Goal: Check status: Check status

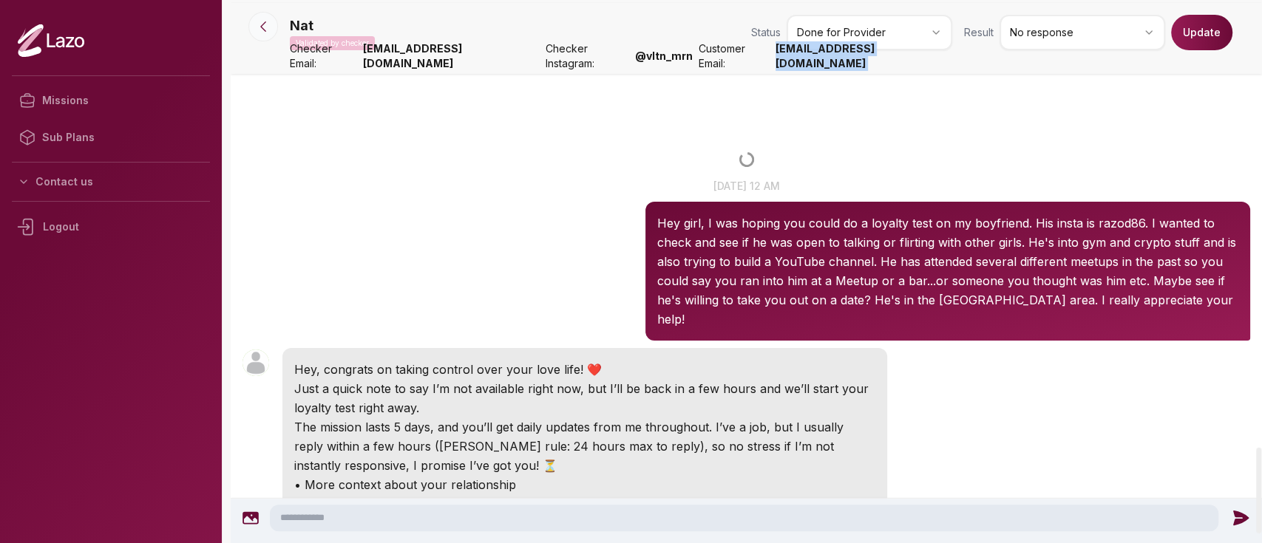
scroll to position [2832, 0]
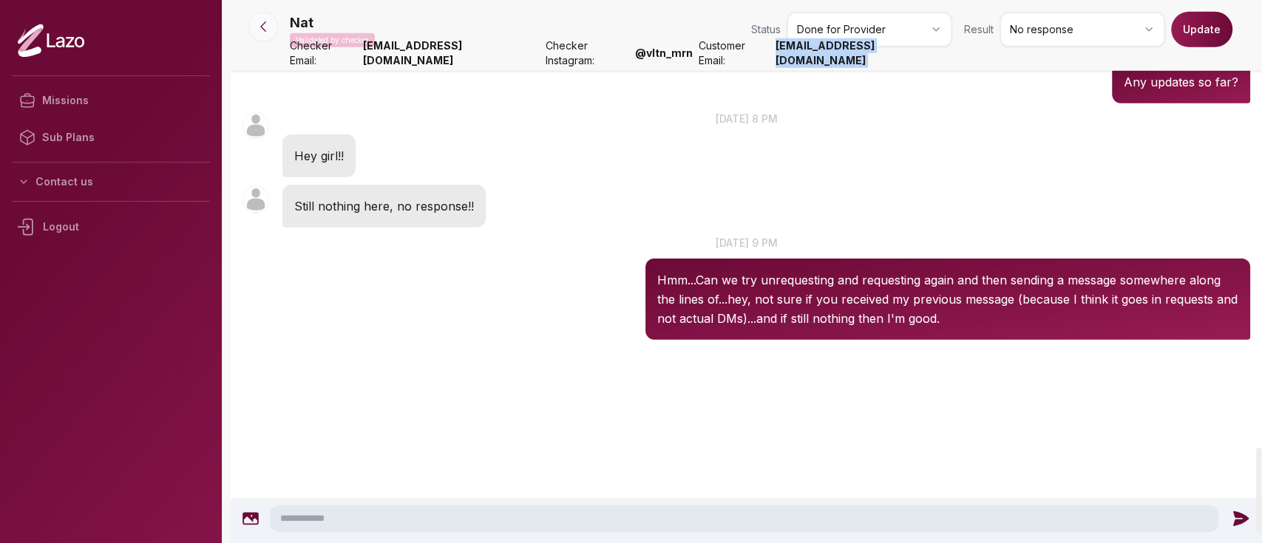
click at [270, 21] on icon at bounding box center [263, 26] width 15 height 15
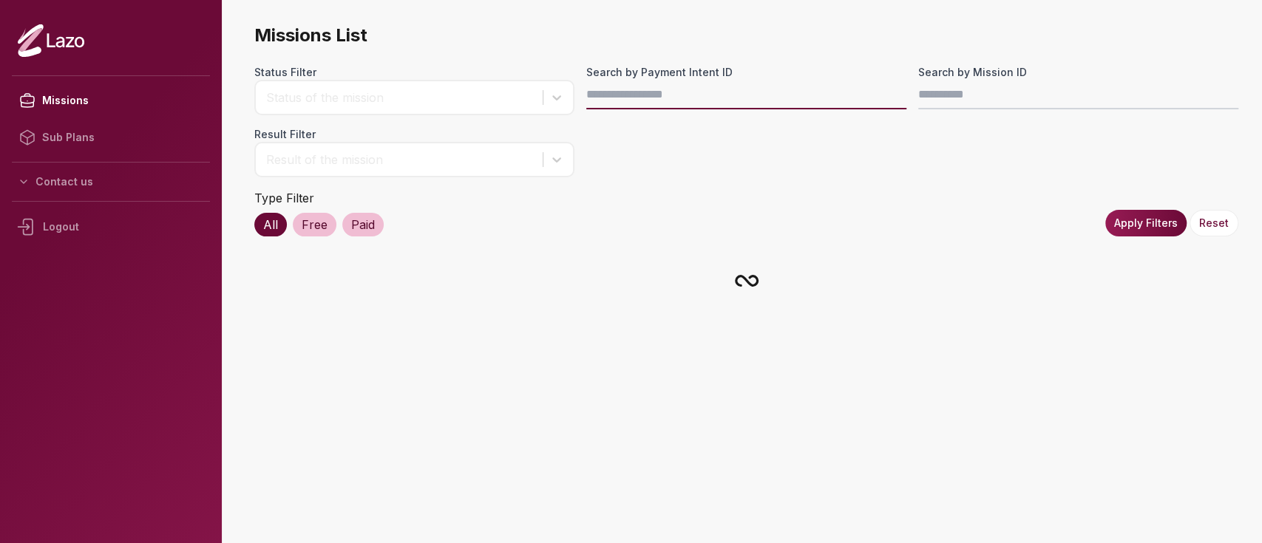
click at [678, 97] on input "Search by Payment Intent ID" at bounding box center [746, 95] width 320 height 30
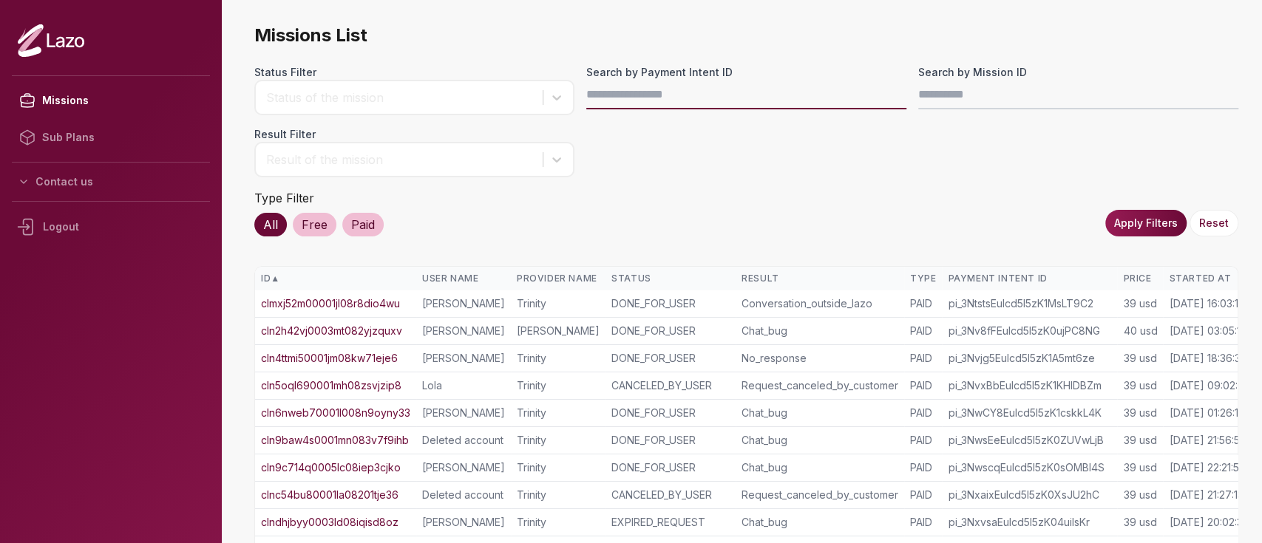
paste input "**********"
type input "**********"
click at [1118, 215] on button "Apply Filters" at bounding box center [1145, 223] width 81 height 27
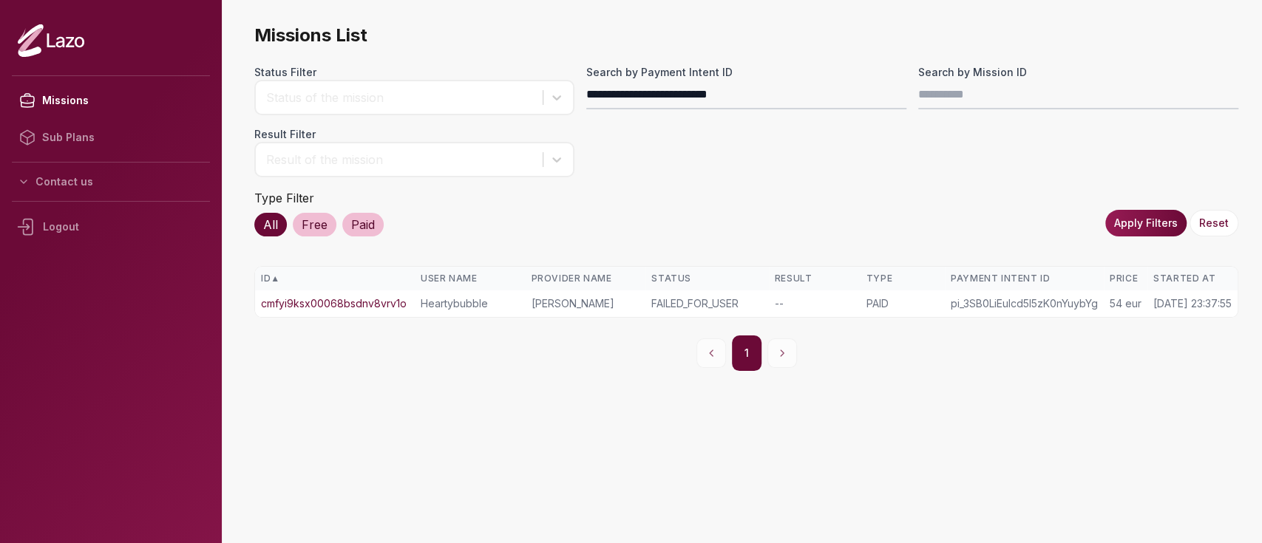
click at [361, 293] on td "cmfyi9ksx00068bsdnv8vrv1o" at bounding box center [335, 303] width 160 height 27
click at [358, 299] on link "cmfyi9ksx00068bsdnv8vrv1o" at bounding box center [334, 303] width 146 height 15
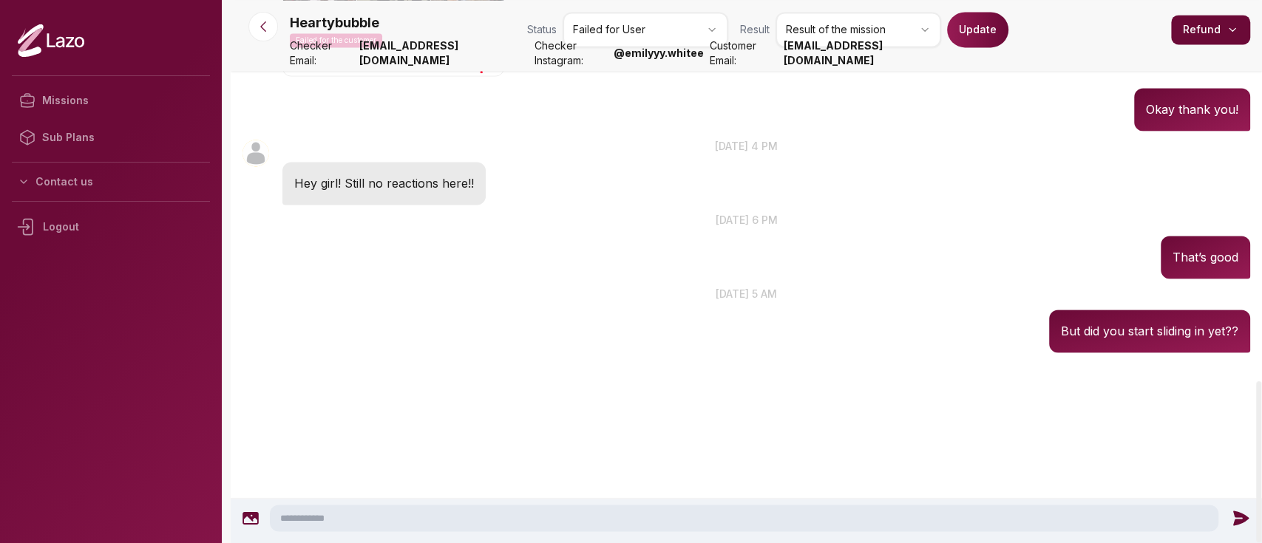
scroll to position [1500, 0]
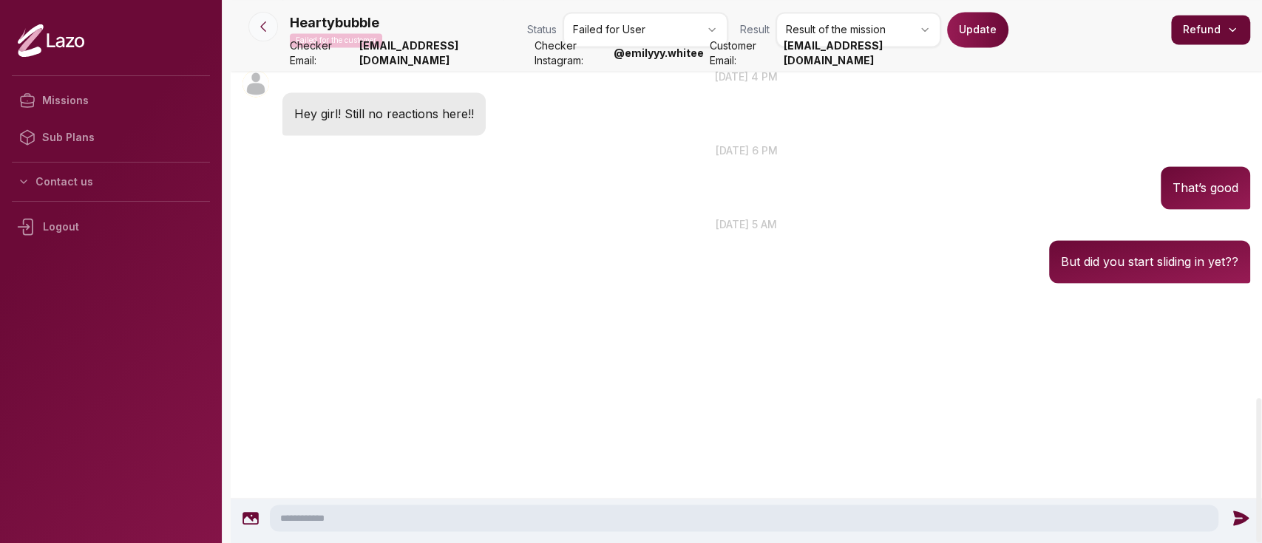
click at [268, 30] on icon at bounding box center [263, 26] width 15 height 15
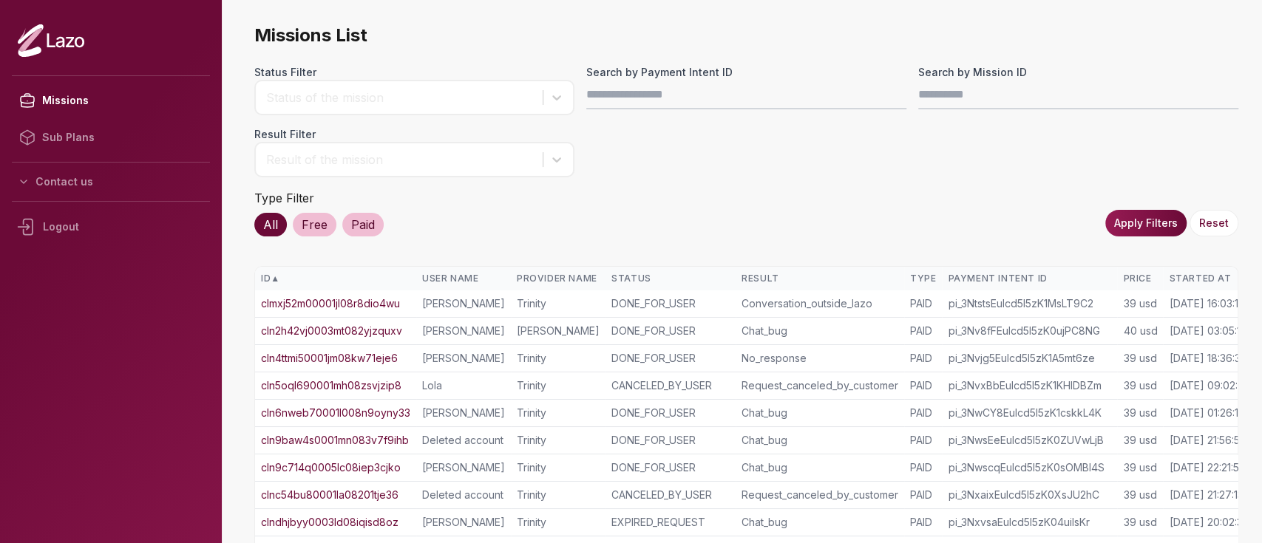
drag, startPoint x: 0, startPoint y: 0, endPoint x: 597, endPoint y: 100, distance: 604.8
click at [597, 100] on div "Status Filter Status of the mission Search by Payment Intent ID Search by Missi…" at bounding box center [746, 121] width 984 height 112
click at [597, 100] on input "Search by Payment Intent ID" at bounding box center [746, 95] width 320 height 30
paste input "**********"
click at [588, 92] on input "**********" at bounding box center [746, 95] width 320 height 30
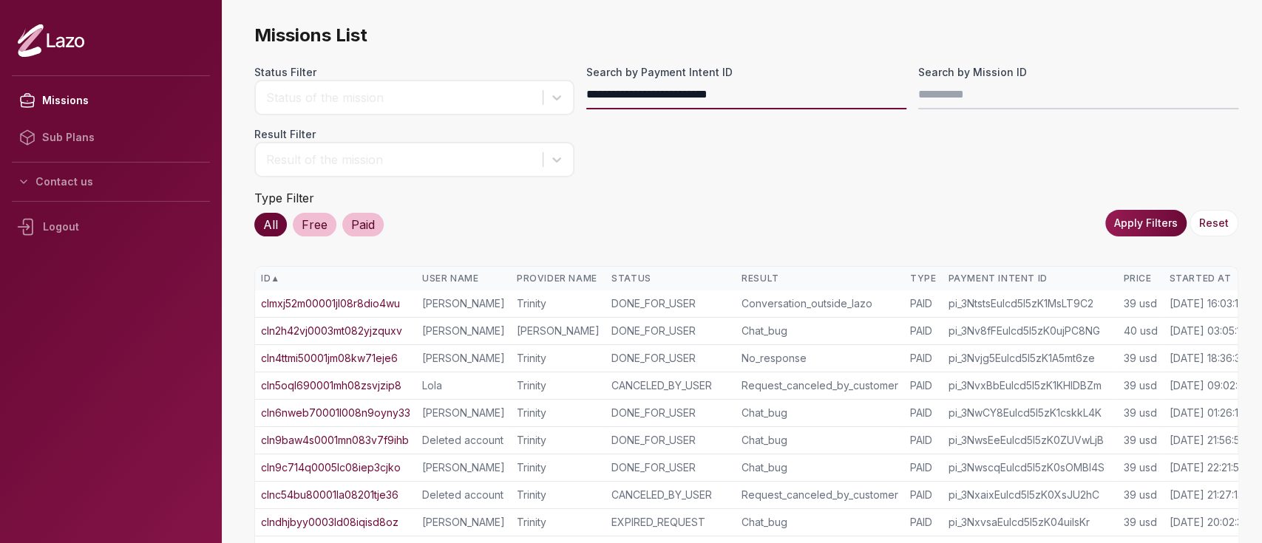
type input "**********"
click at [1143, 231] on button "Apply Filters" at bounding box center [1145, 223] width 81 height 27
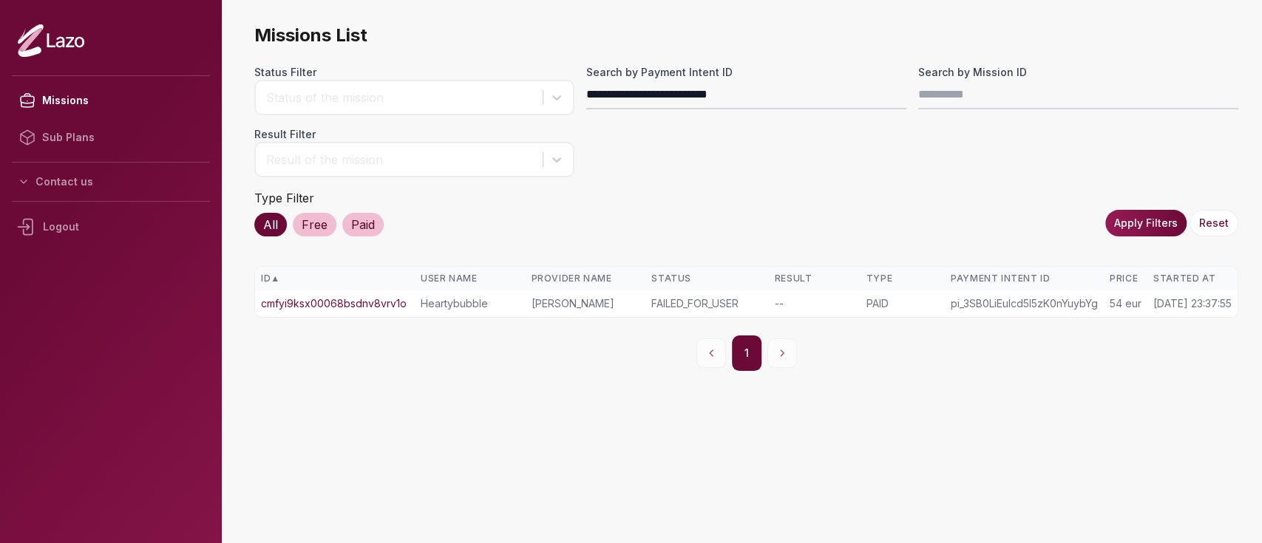
click at [353, 306] on link "cmfyi9ksx00068bsdnv8vrv1o" at bounding box center [334, 303] width 146 height 15
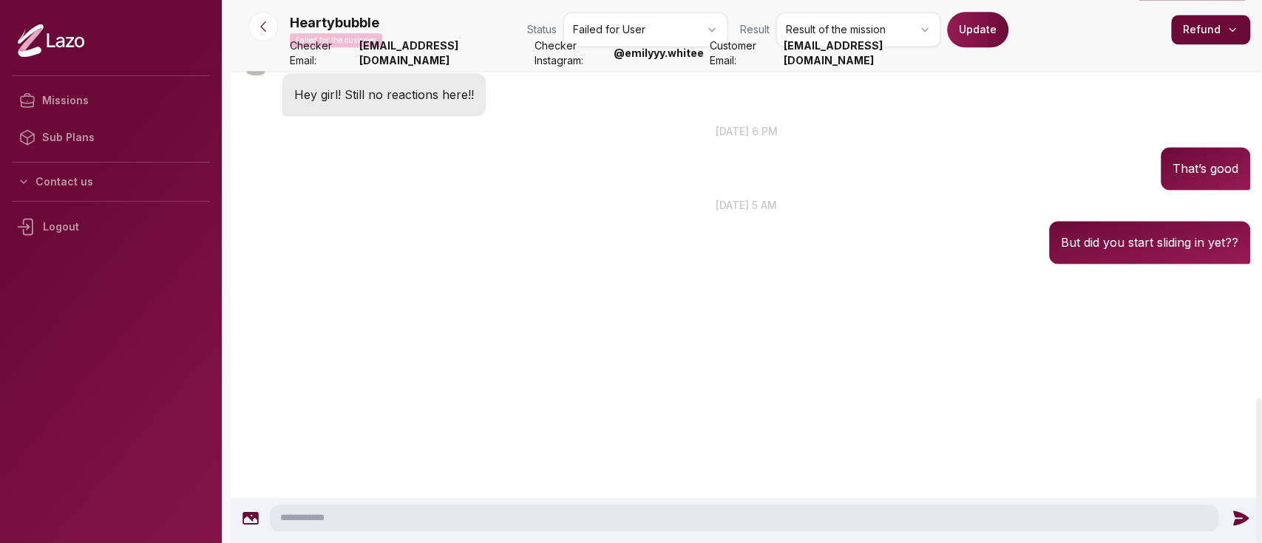
scroll to position [1500, 0]
click at [260, 16] on button at bounding box center [263, 27] width 30 height 30
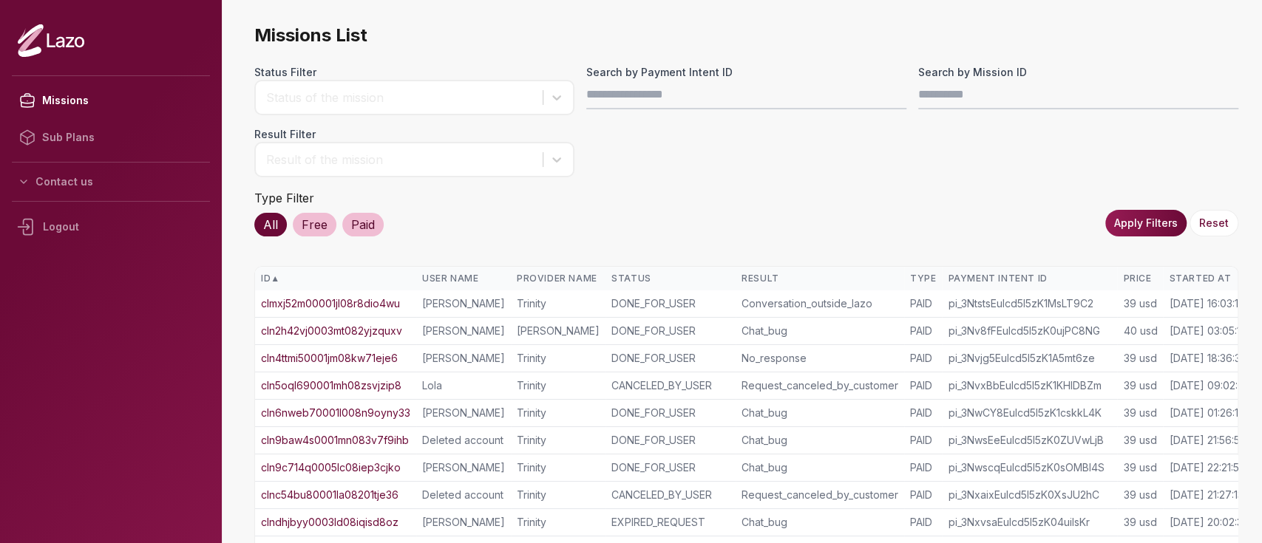
scroll to position [0, 39]
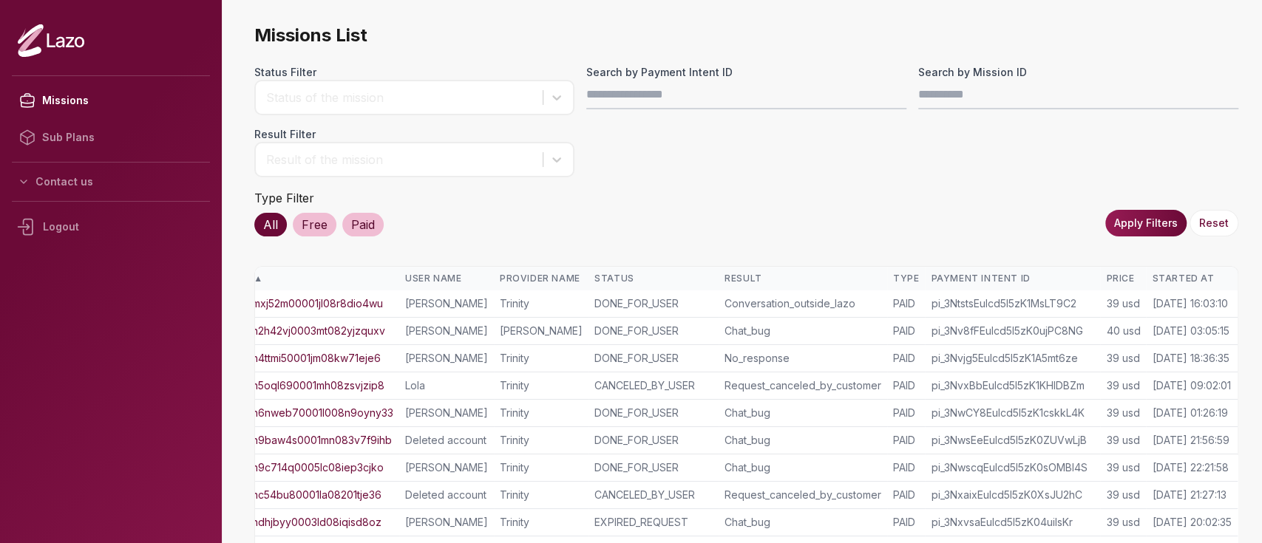
click at [1156, 283] on div "Started At" at bounding box center [1192, 279] width 80 height 12
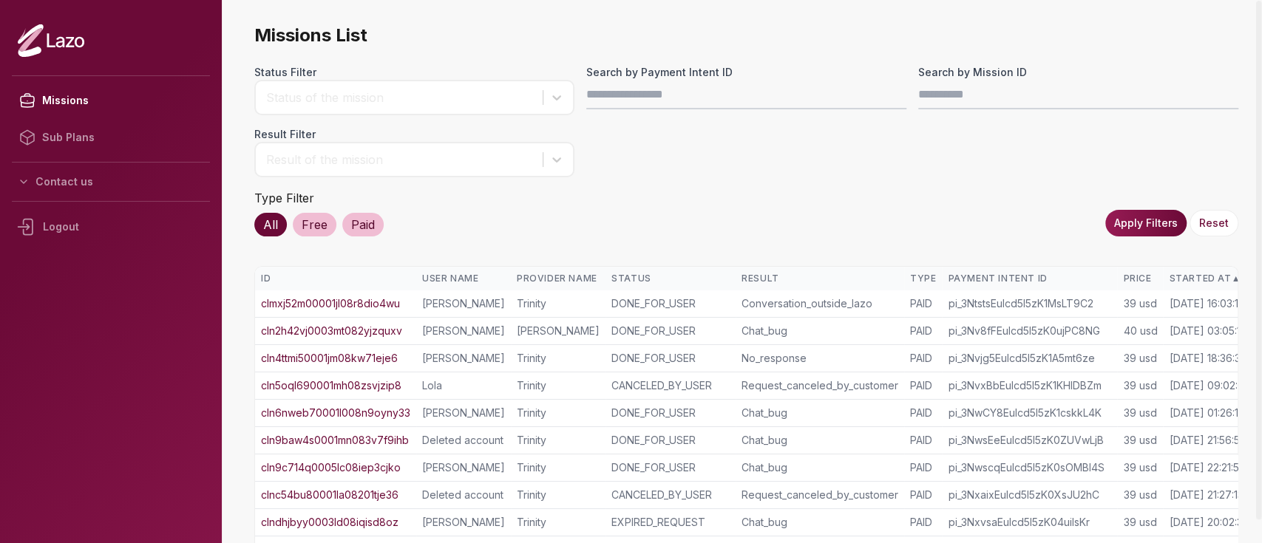
click at [1156, 283] on th "Price" at bounding box center [1140, 279] width 46 height 24
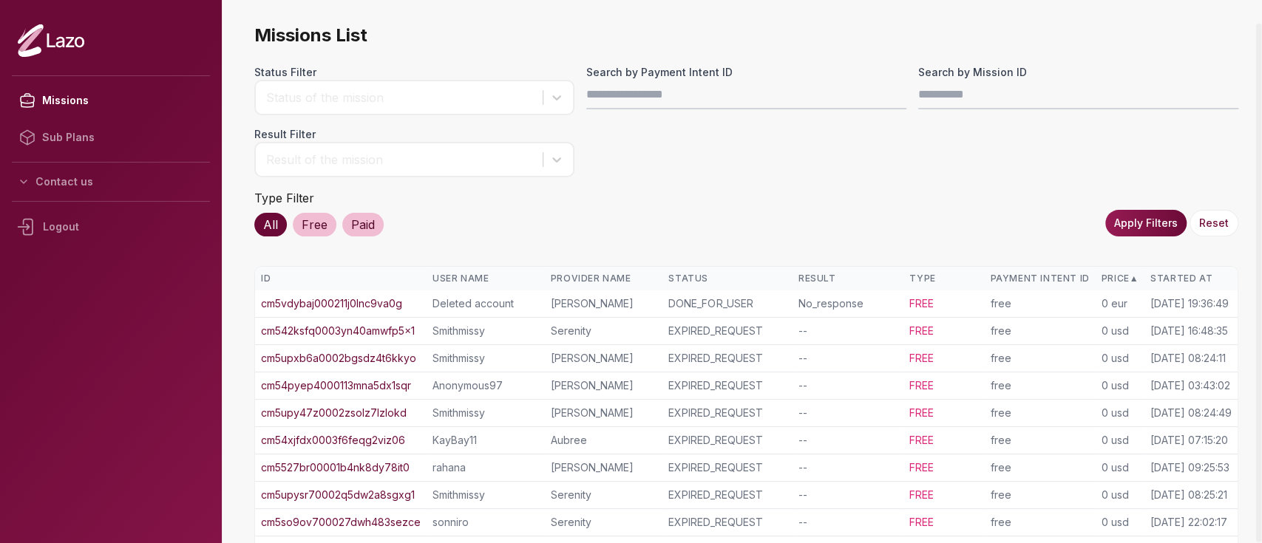
scroll to position [344, 0]
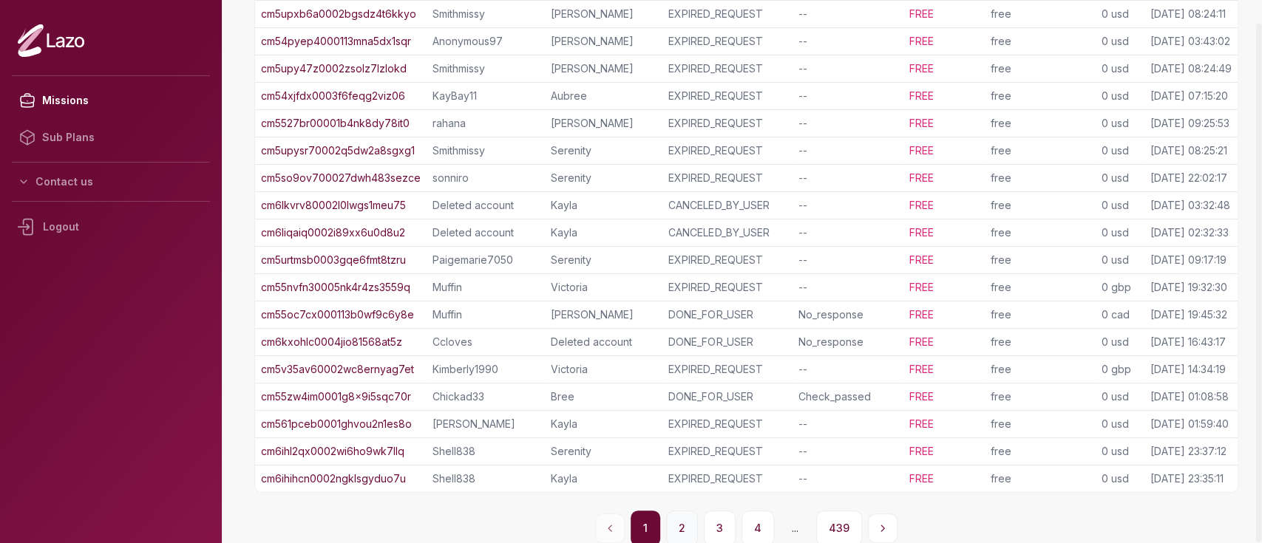
click at [678, 529] on button "2" at bounding box center [682, 528] width 32 height 35
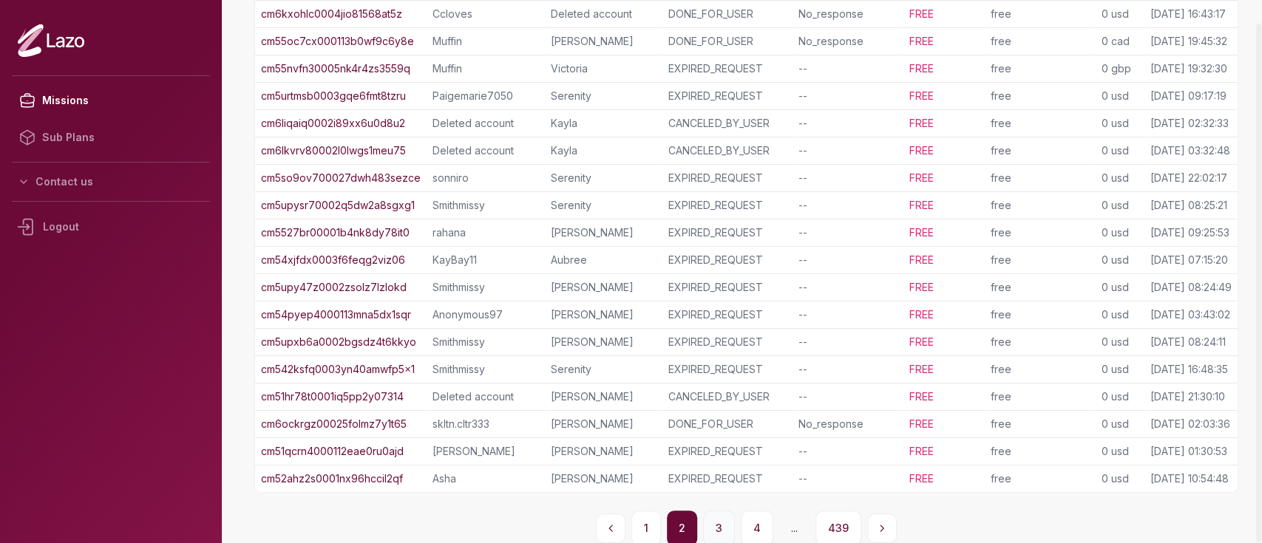
click at [718, 523] on button "3" at bounding box center [719, 528] width 32 height 35
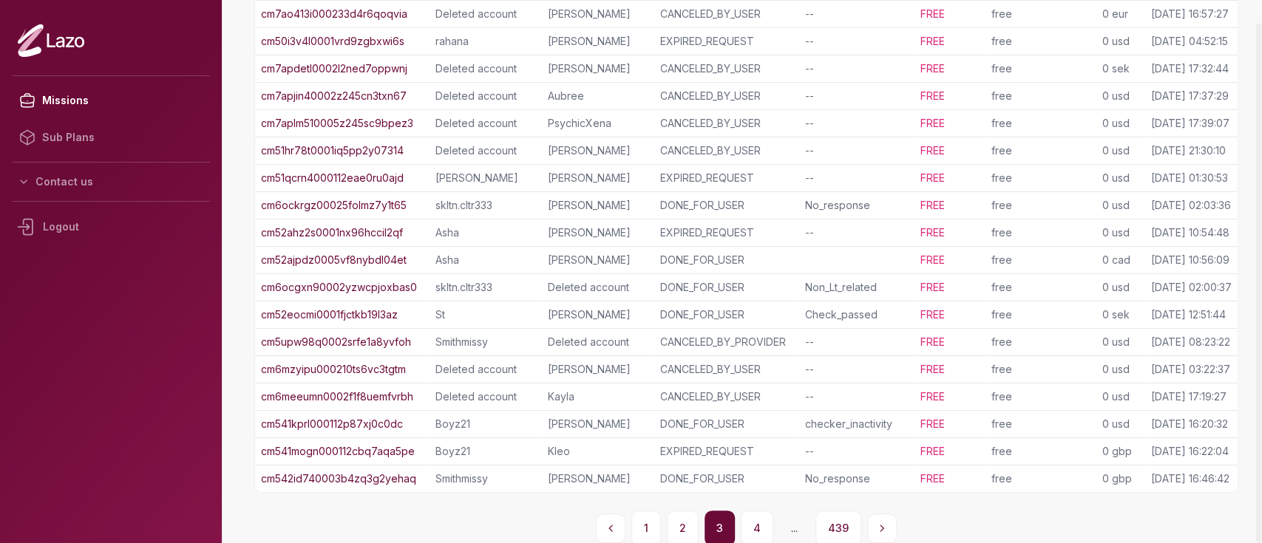
scroll to position [0, 0]
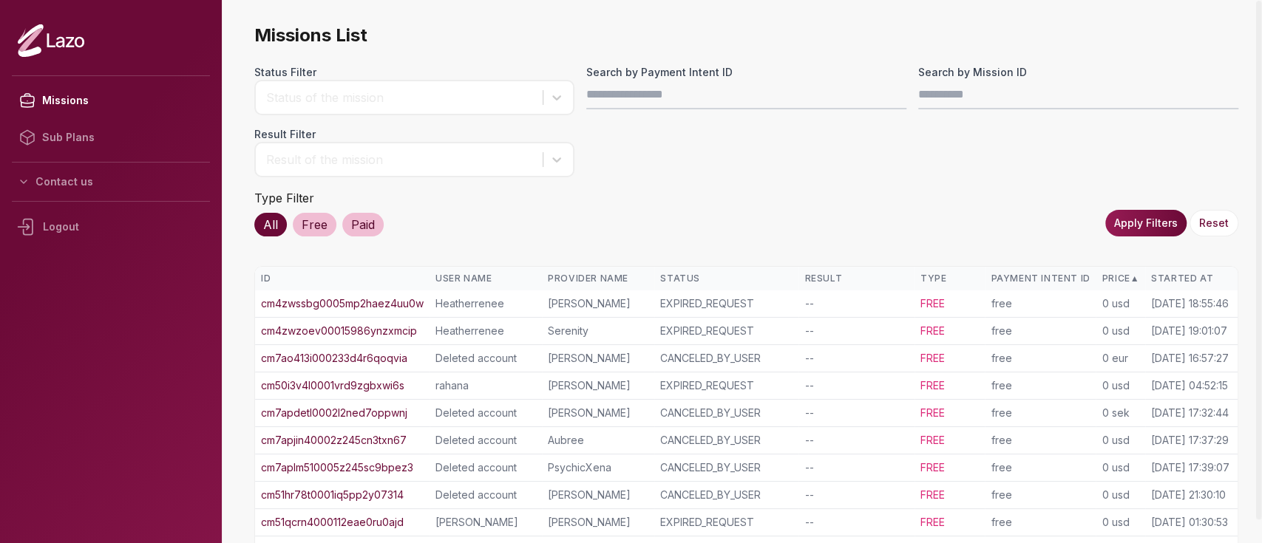
click at [1151, 273] on div "Started At" at bounding box center [1191, 279] width 81 height 12
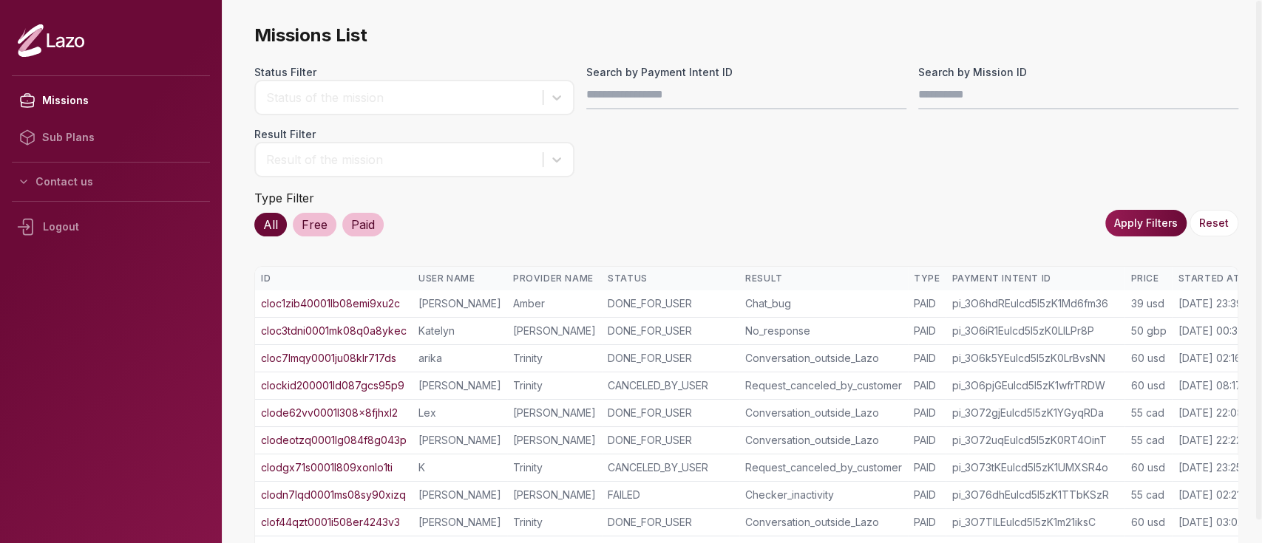
scroll to position [0, 50]
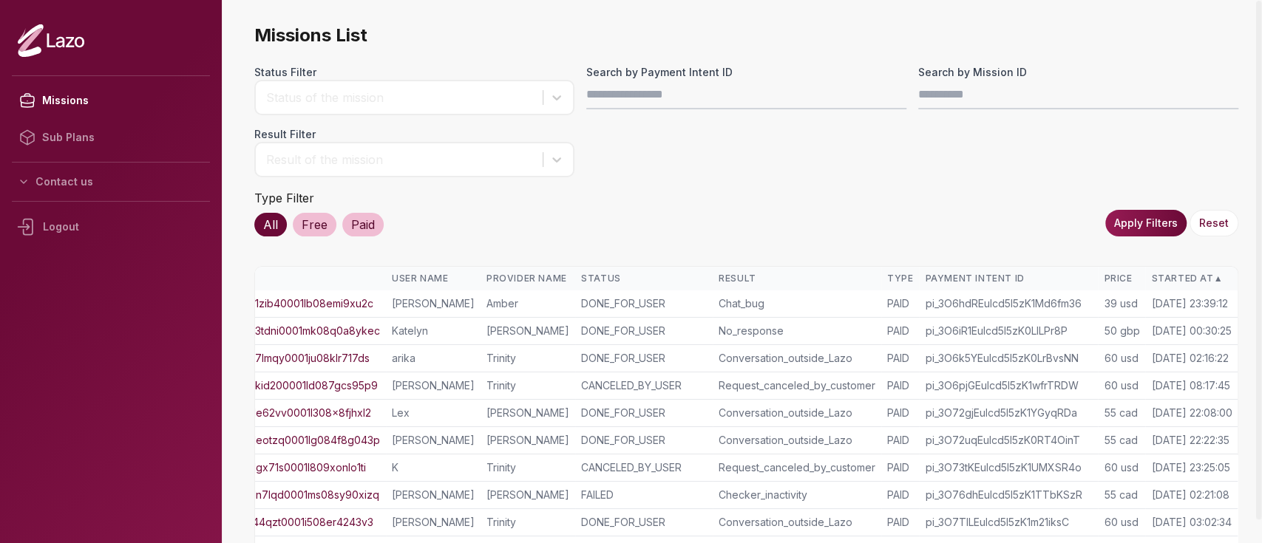
click at [1157, 275] on div "Started At ▲" at bounding box center [1191, 279] width 81 height 12
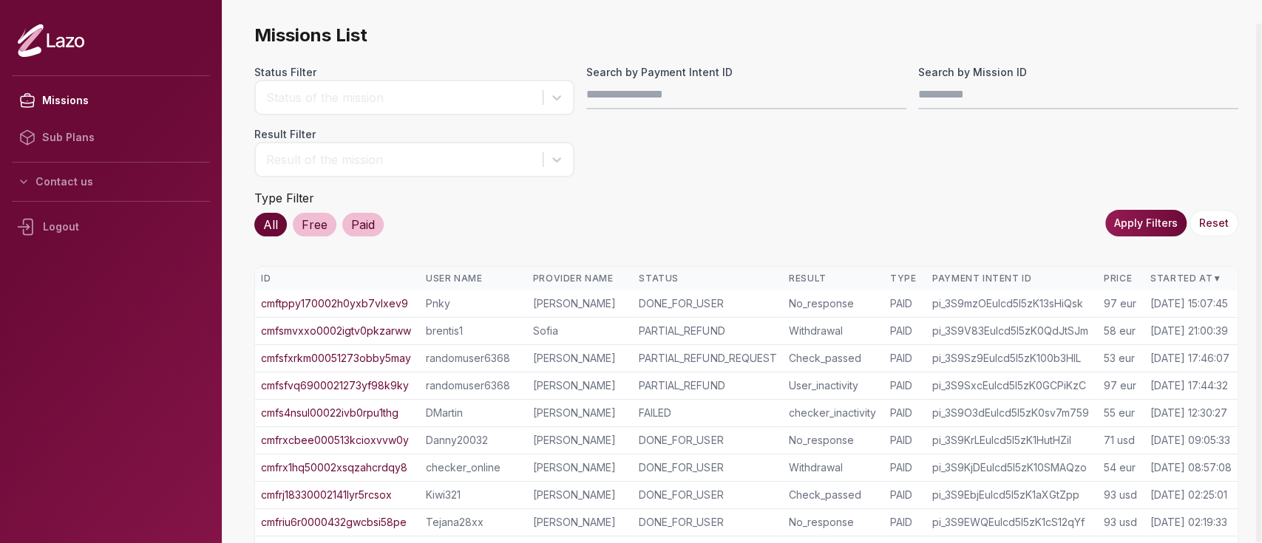
scroll to position [360, 0]
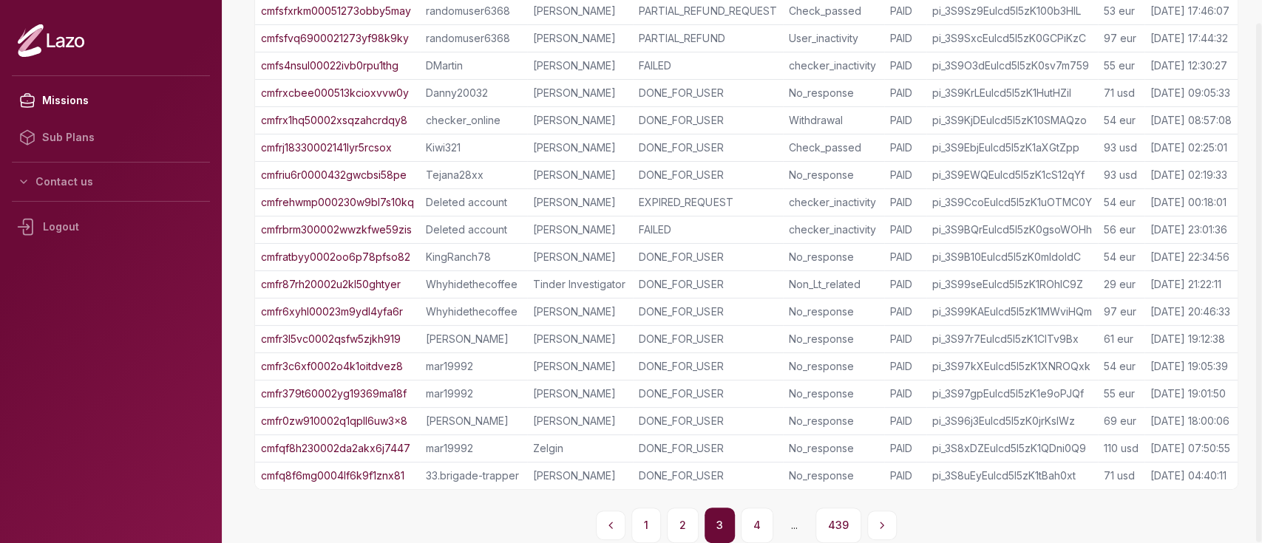
click at [662, 515] on div "1 2 3 4 ... 439" at bounding box center [746, 525] width 984 height 35
click at [686, 520] on button "2" at bounding box center [683, 525] width 32 height 35
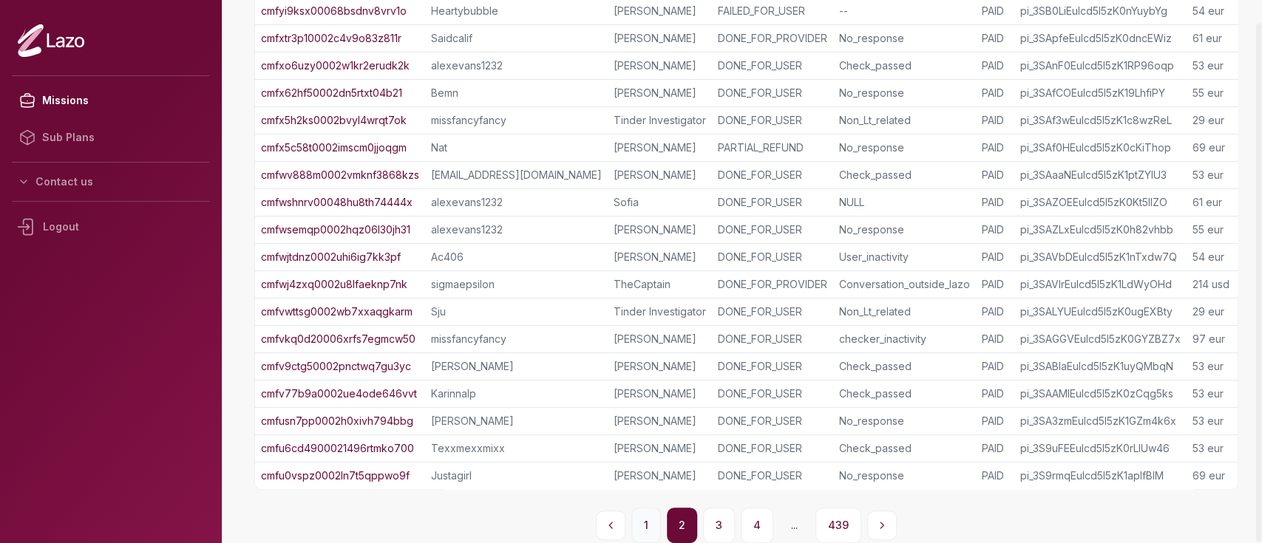
click at [645, 517] on button "1" at bounding box center [646, 525] width 30 height 35
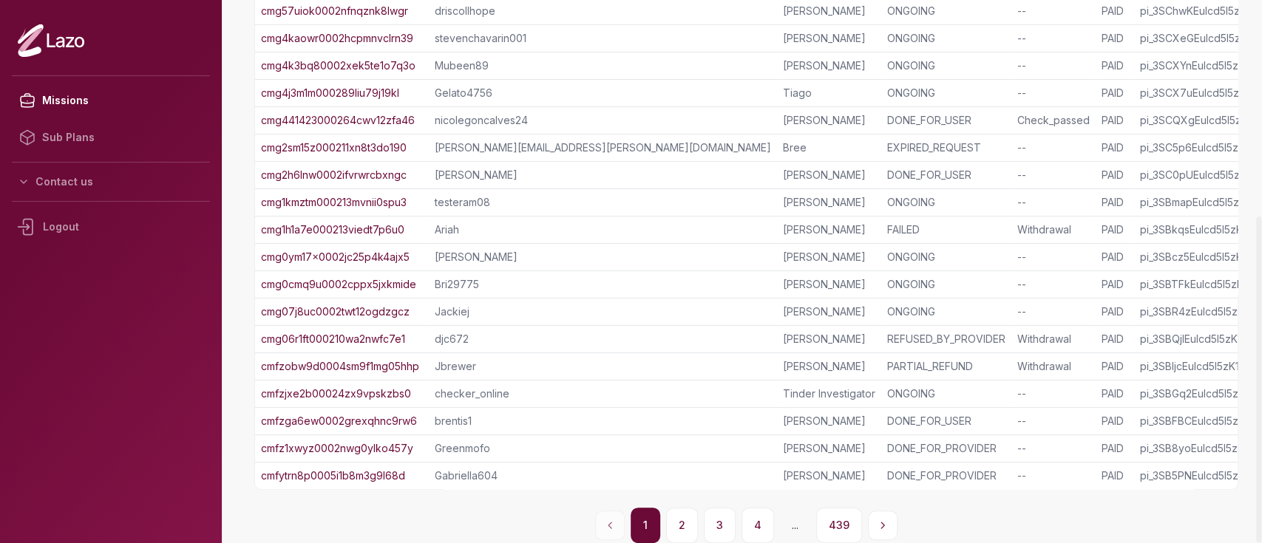
scroll to position [0, 0]
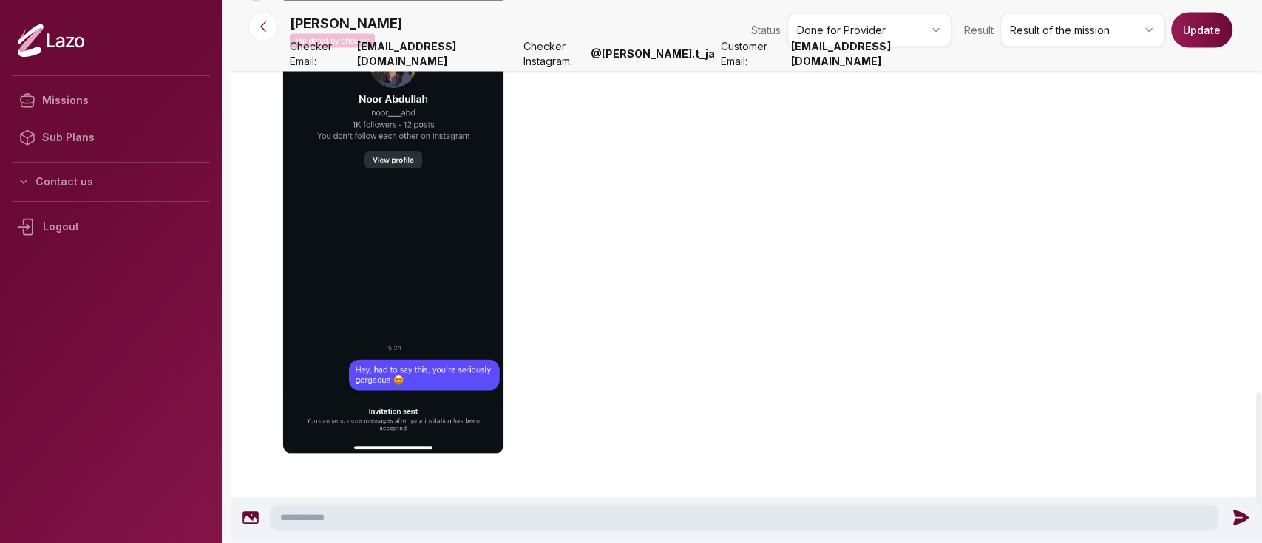
scroll to position [1908, 0]
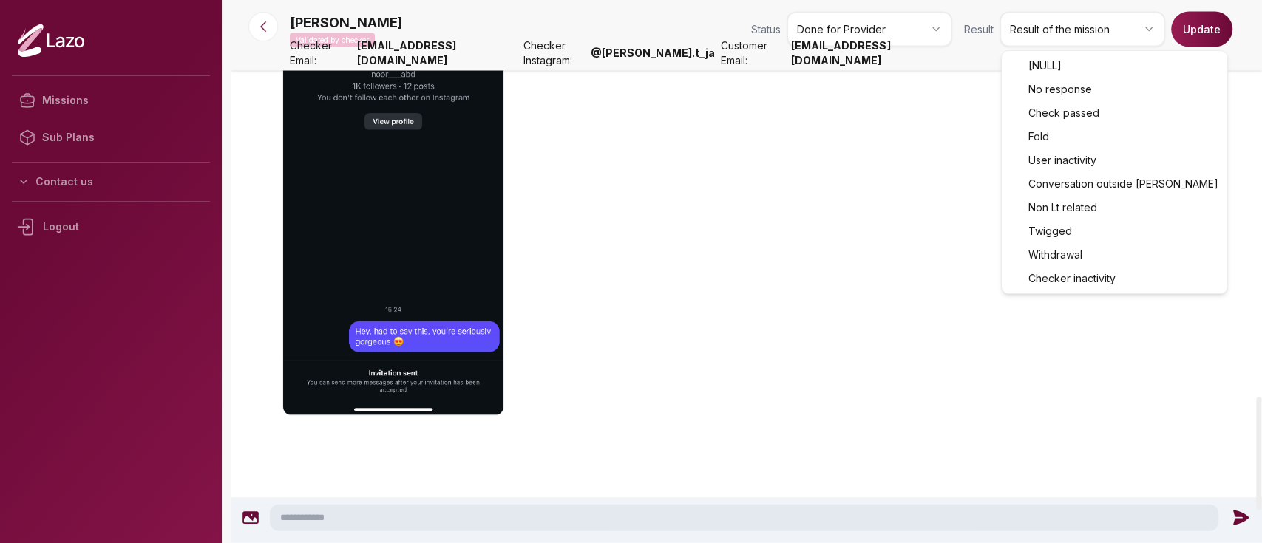
click at [1057, 23] on html "Missions Sub Plans Contact us Logout [PERSON_NAME] by checker Status Done for P…" at bounding box center [631, 271] width 1262 height 543
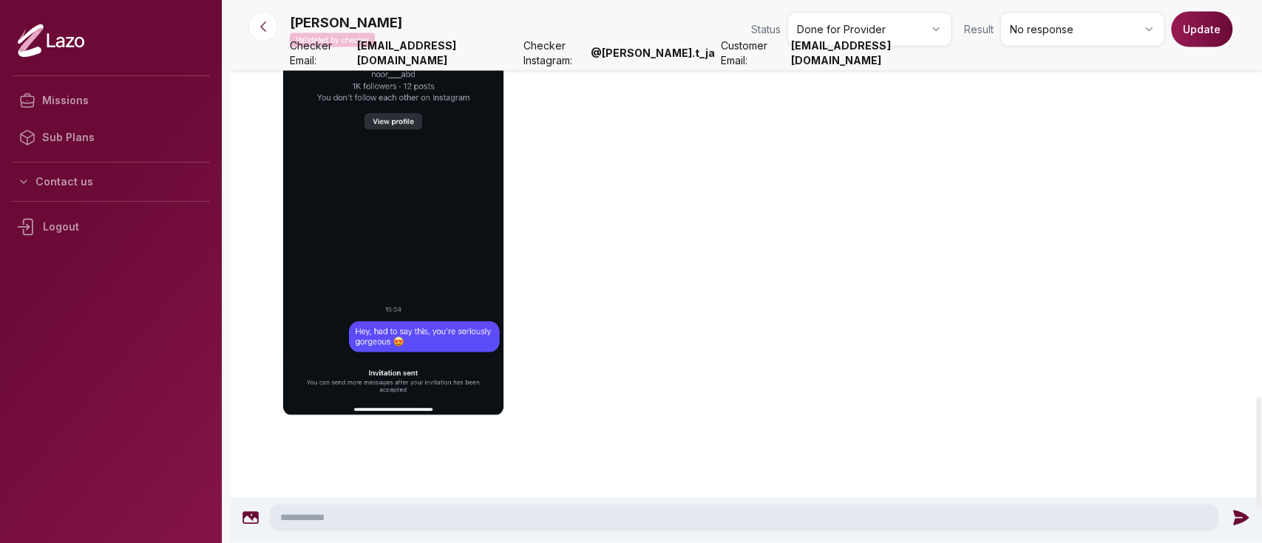
click at [1206, 40] on button "Update" at bounding box center [1201, 29] width 61 height 35
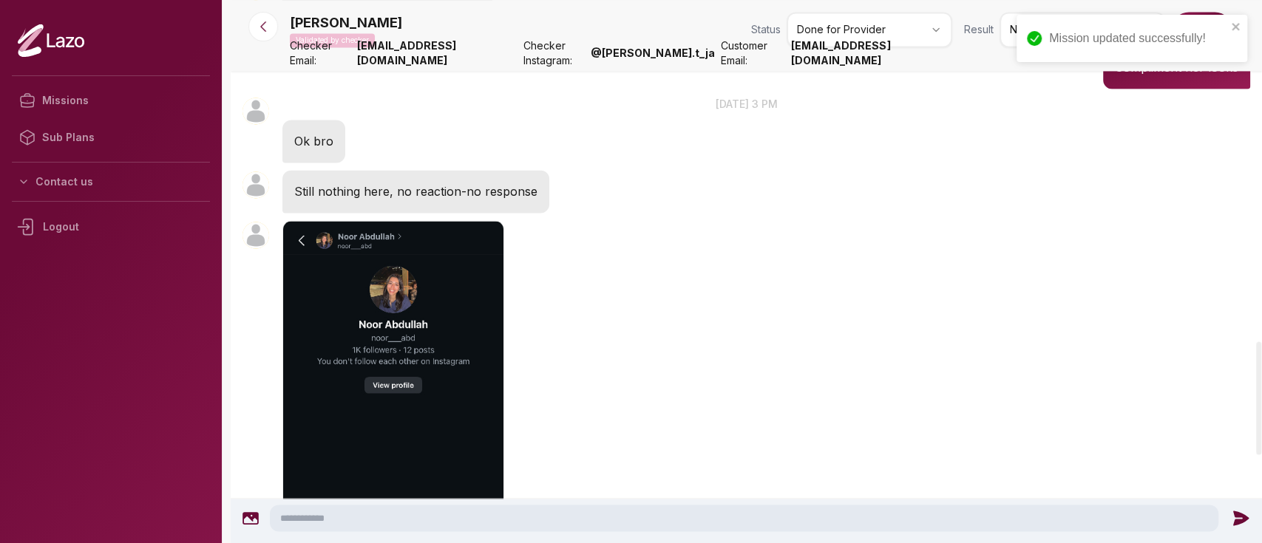
scroll to position [1642, 0]
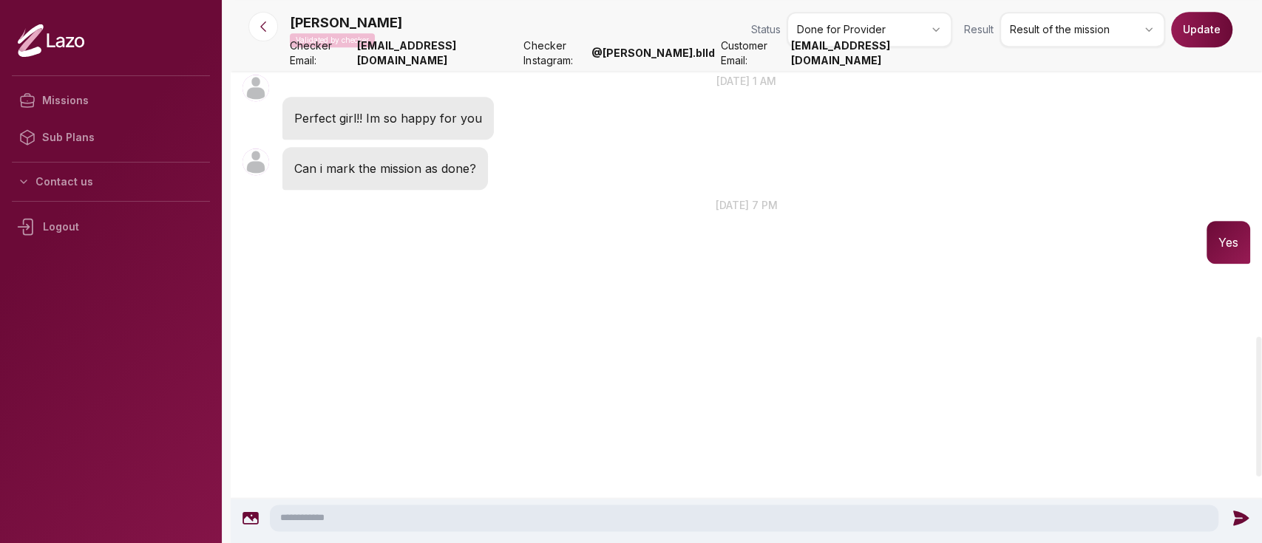
scroll to position [1119, 0]
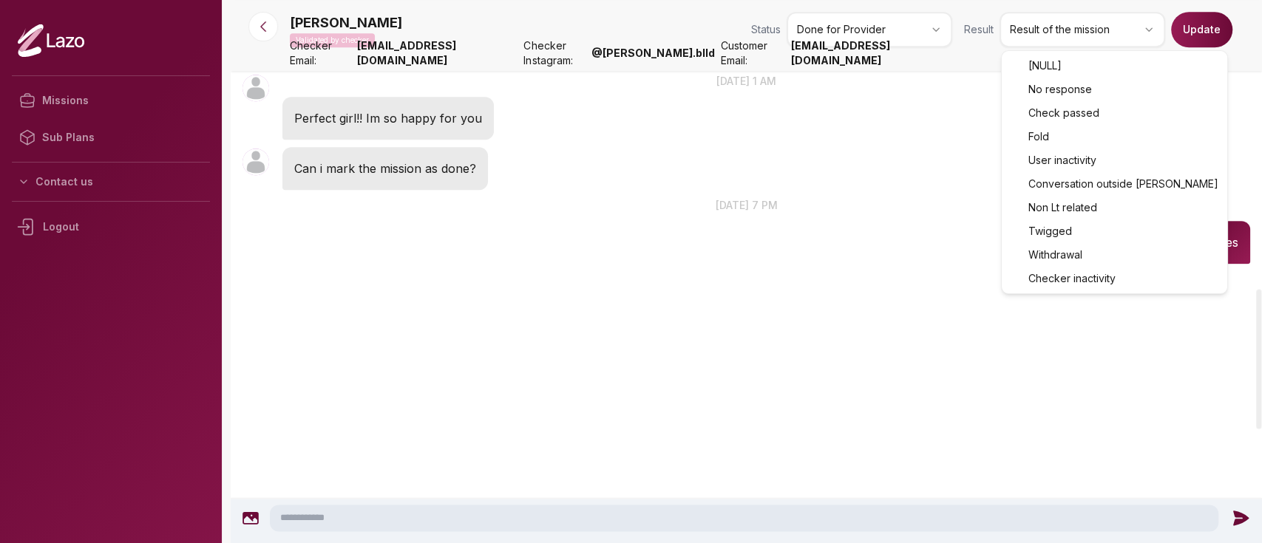
click at [1034, 31] on html "Missions Sub Plans Contact us Logout [PERSON_NAME] by checker Status Done for P…" at bounding box center [631, 271] width 1262 height 543
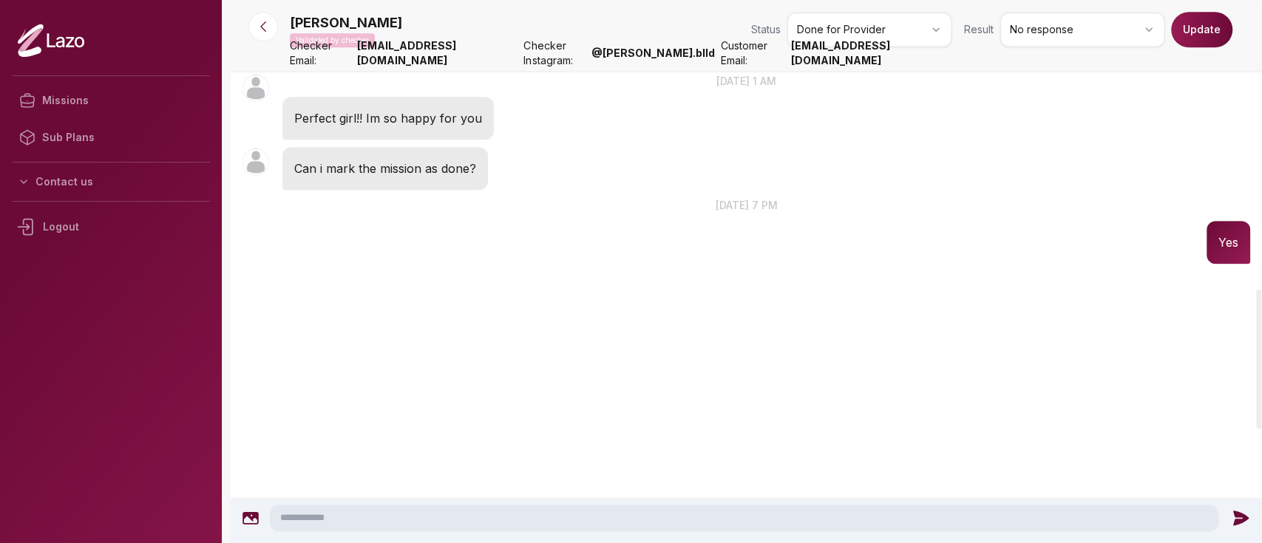
click at [1221, 49] on div "[PERSON_NAME] by checker Status Done for Provider Result No response Update" at bounding box center [770, 32] width 960 height 41
click at [1209, 21] on button "Update" at bounding box center [1201, 29] width 61 height 35
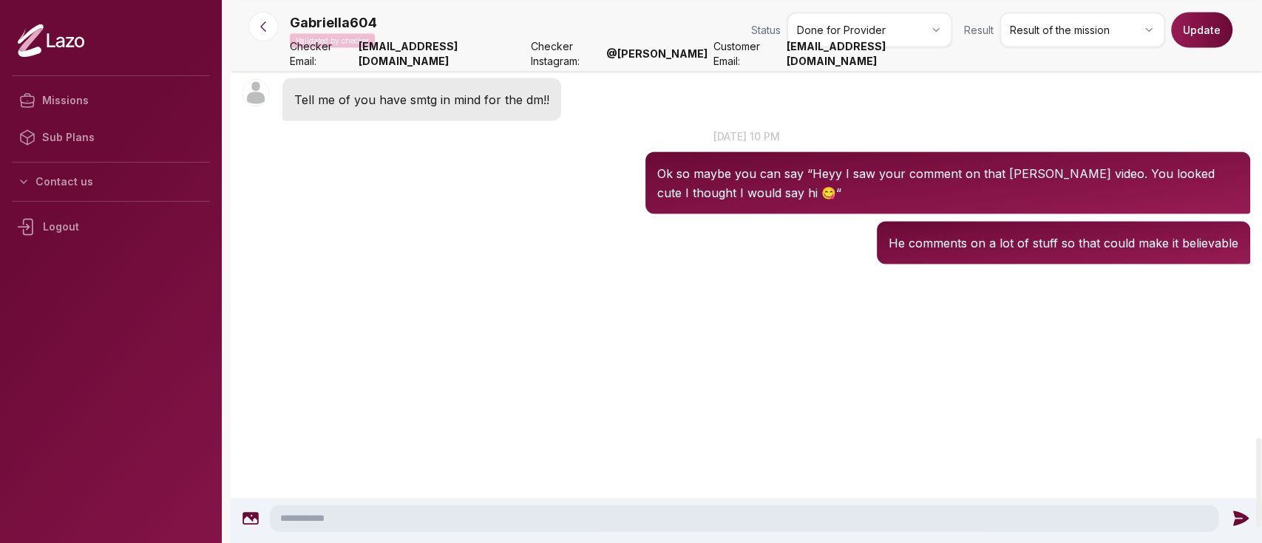
scroll to position [2657, 0]
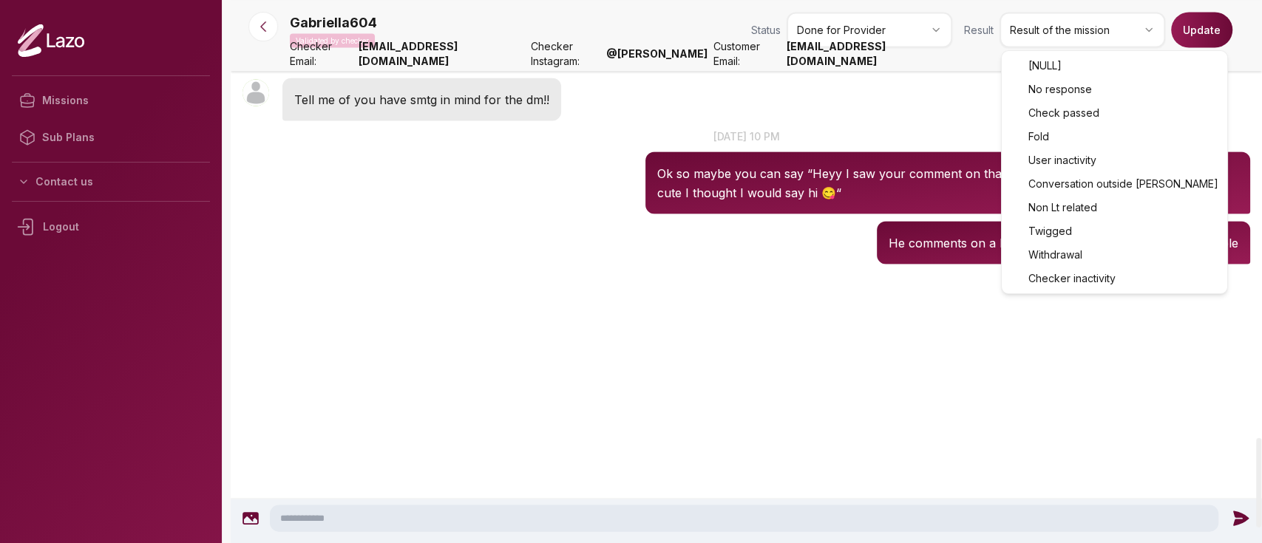
click at [1061, 27] on html "Missions Sub Plans Contact us Logout Gabriella604 Validated by checker Status D…" at bounding box center [631, 271] width 1262 height 543
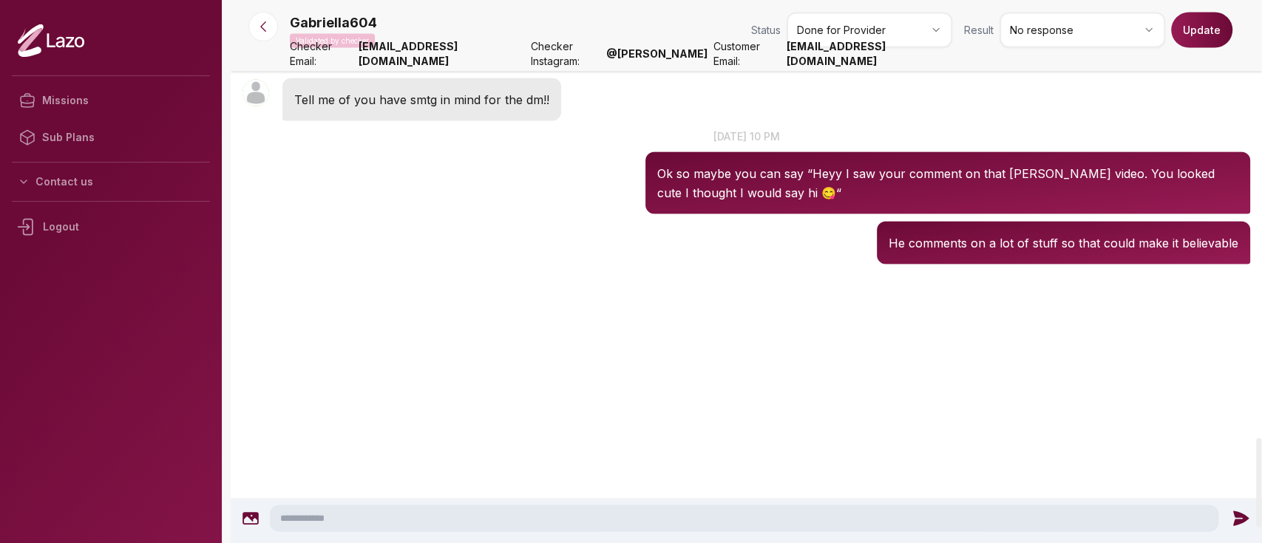
click at [1218, 27] on button "Update" at bounding box center [1201, 29] width 61 height 35
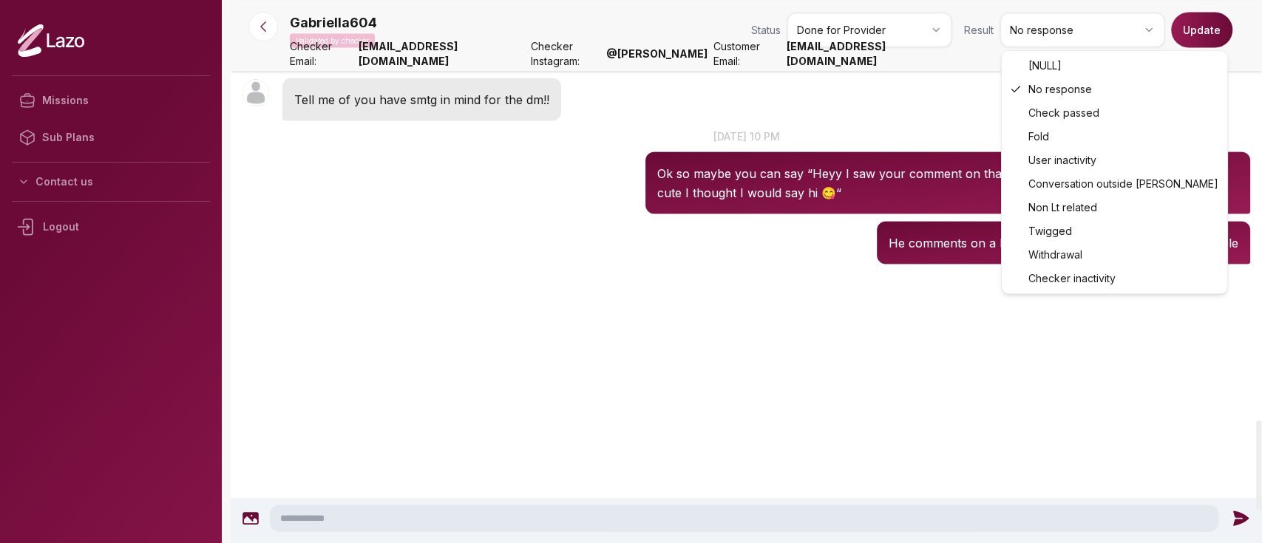
click at [1053, 31] on html "Missions Sub Plans Contact us Logout Gabriella604 Validated by checker Status D…" at bounding box center [631, 271] width 1262 height 543
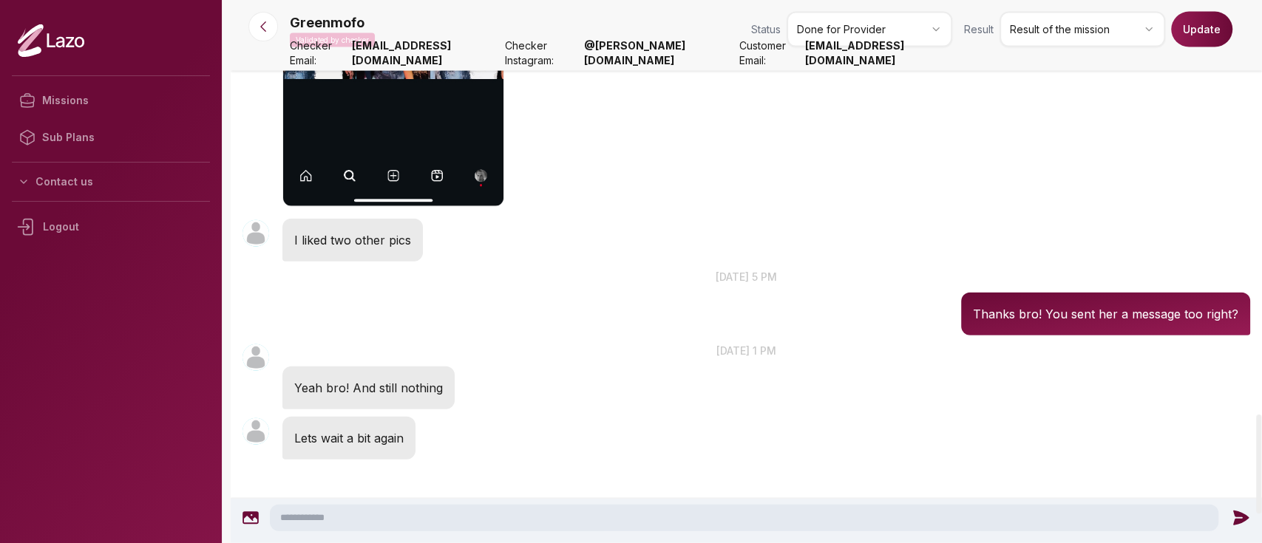
scroll to position [2277, 0]
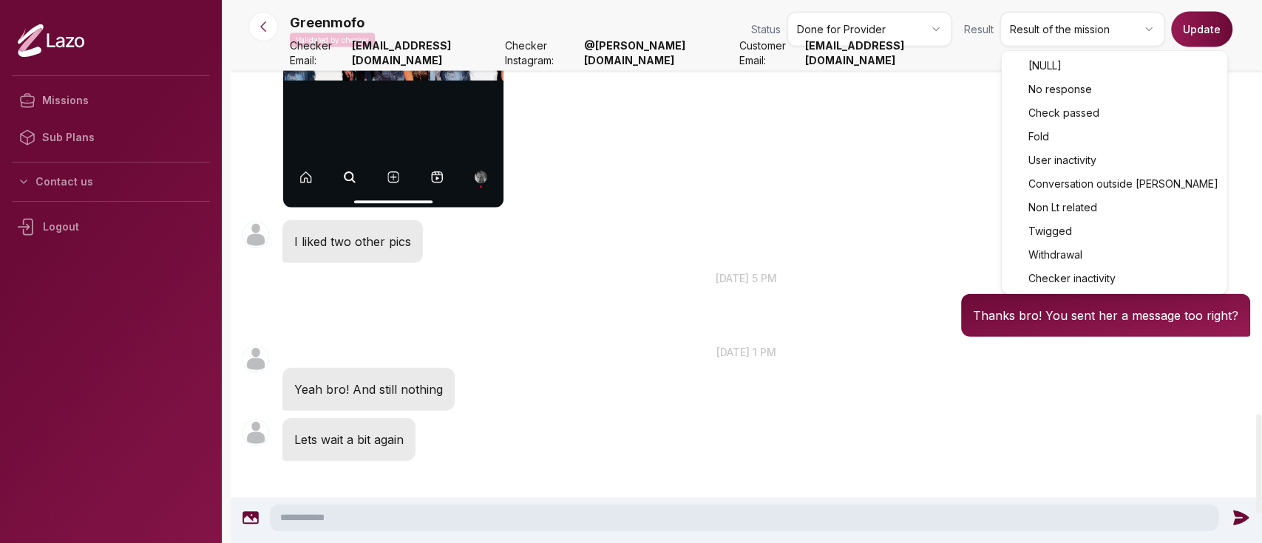
click at [1094, 31] on html "Missions Sub Plans Contact us Logout Greenmofo Validated by checker Status Done…" at bounding box center [631, 271] width 1262 height 543
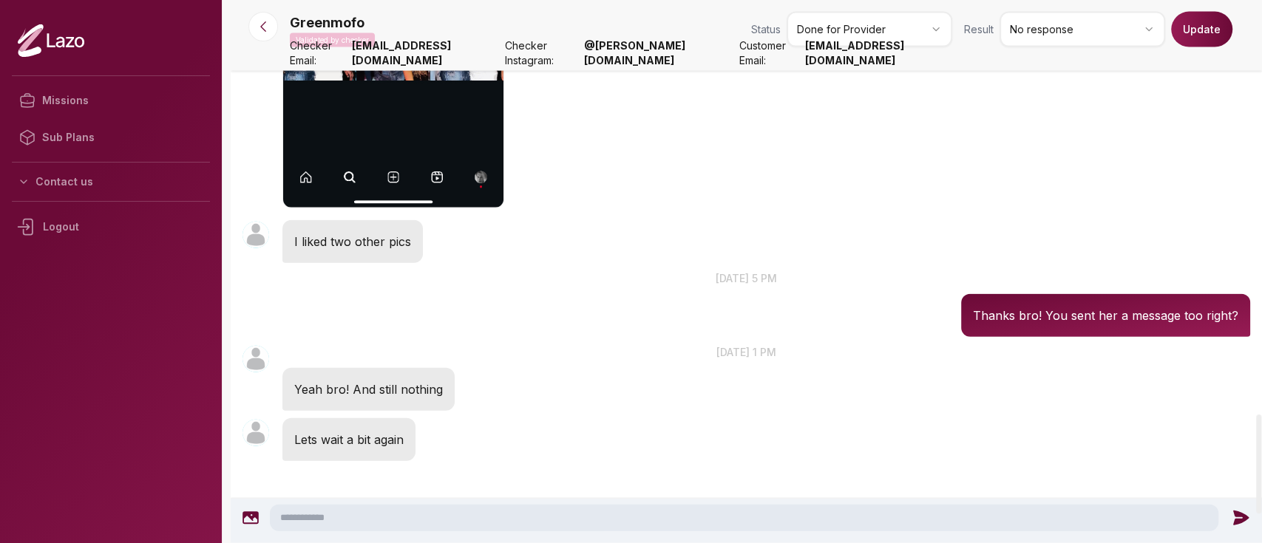
click at [1206, 36] on button "Update" at bounding box center [1201, 29] width 61 height 35
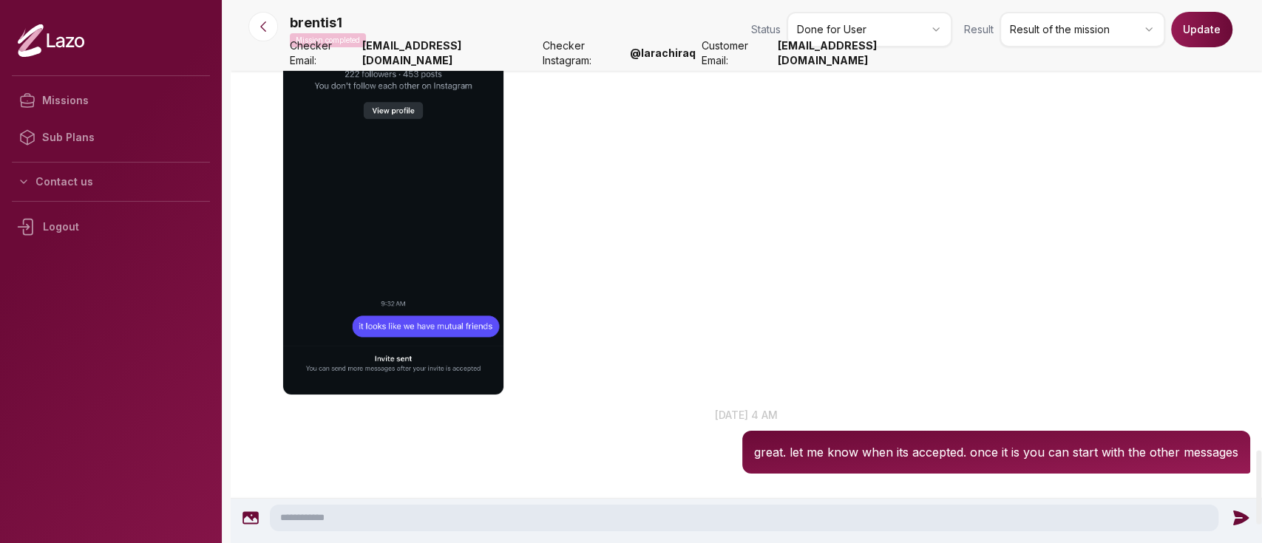
scroll to position [3442, 0]
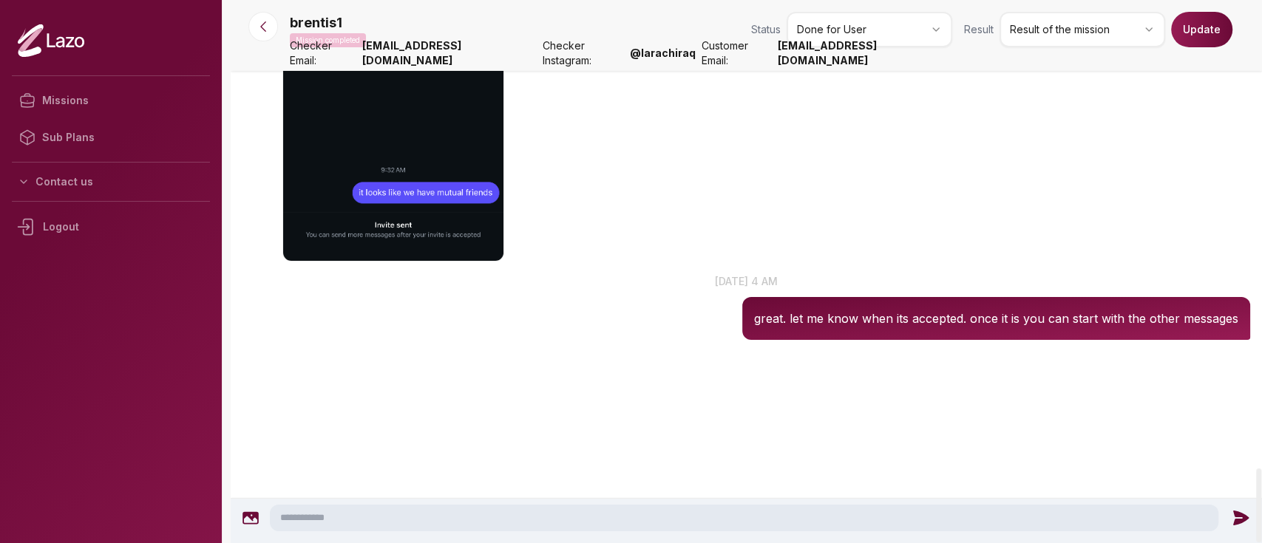
click at [1039, 51] on div "brentis1 Mission completed Status Done for User Result Result of the mission Up…" at bounding box center [770, 32] width 960 height 41
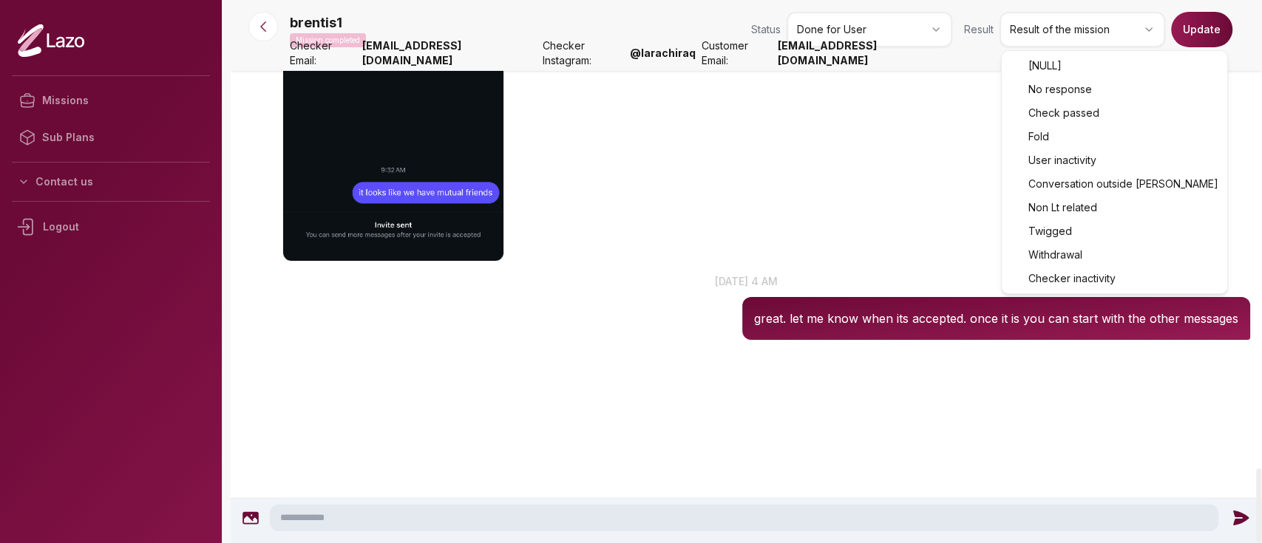
click at [1061, 22] on html "Missions Sub Plans Contact us Logout brentis1 Mission completed Status Done for…" at bounding box center [631, 271] width 1262 height 543
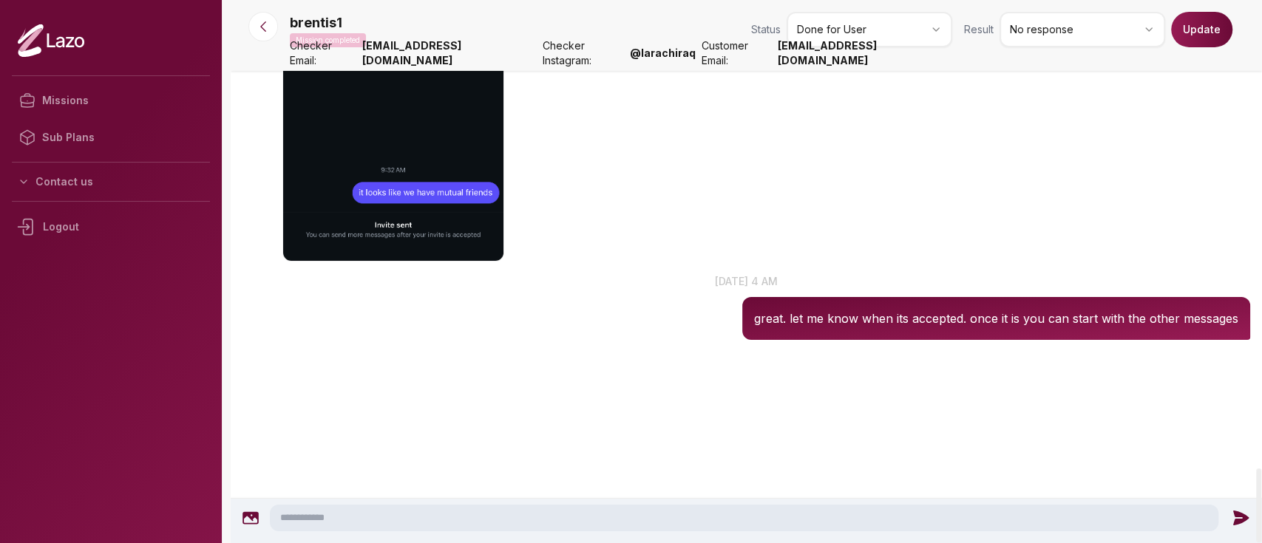
click at [1176, 45] on div "Result No response Update" at bounding box center [1098, 29] width 268 height 35
click at [1186, 43] on button "Update" at bounding box center [1201, 29] width 61 height 35
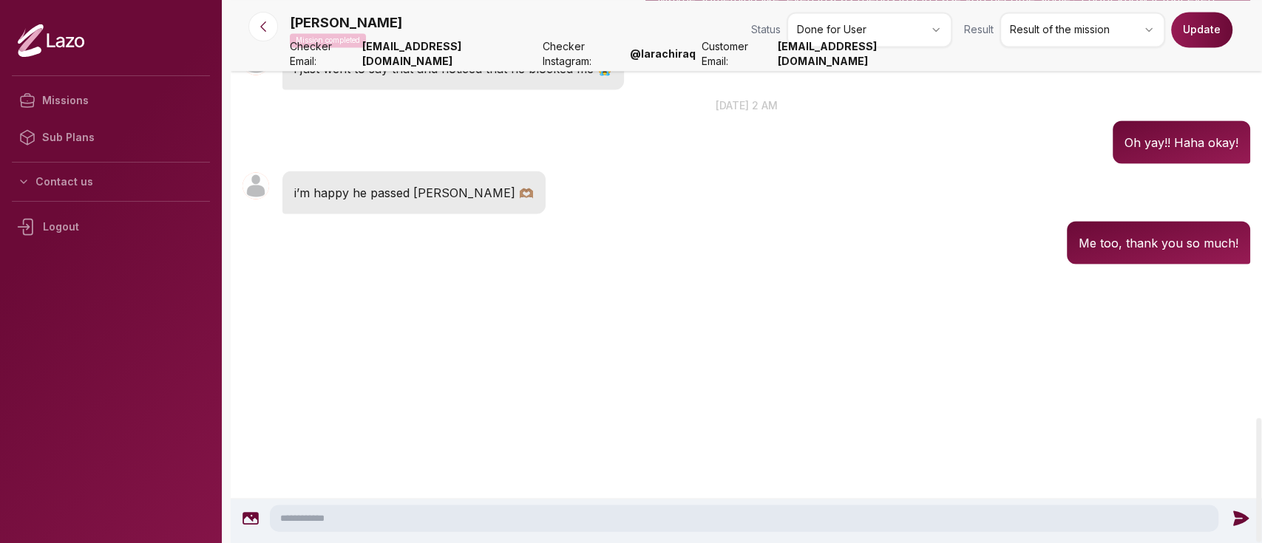
scroll to position [2036, 0]
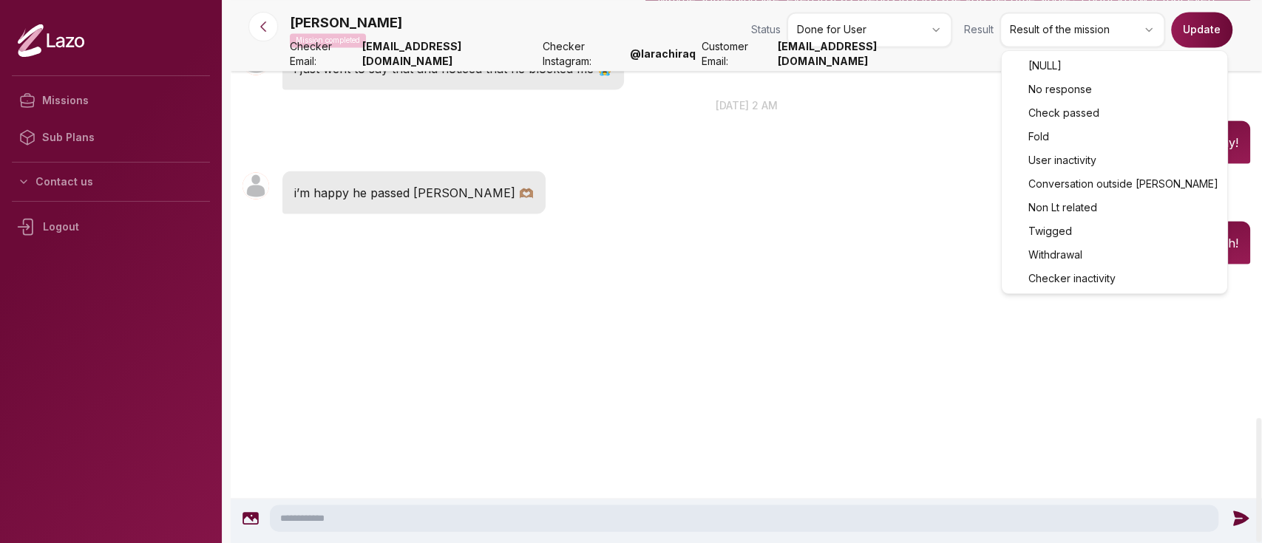
click at [1034, 31] on html "Missions Sub Plans Contact us Logout [PERSON_NAME] Mission completed Status Don…" at bounding box center [631, 271] width 1262 height 543
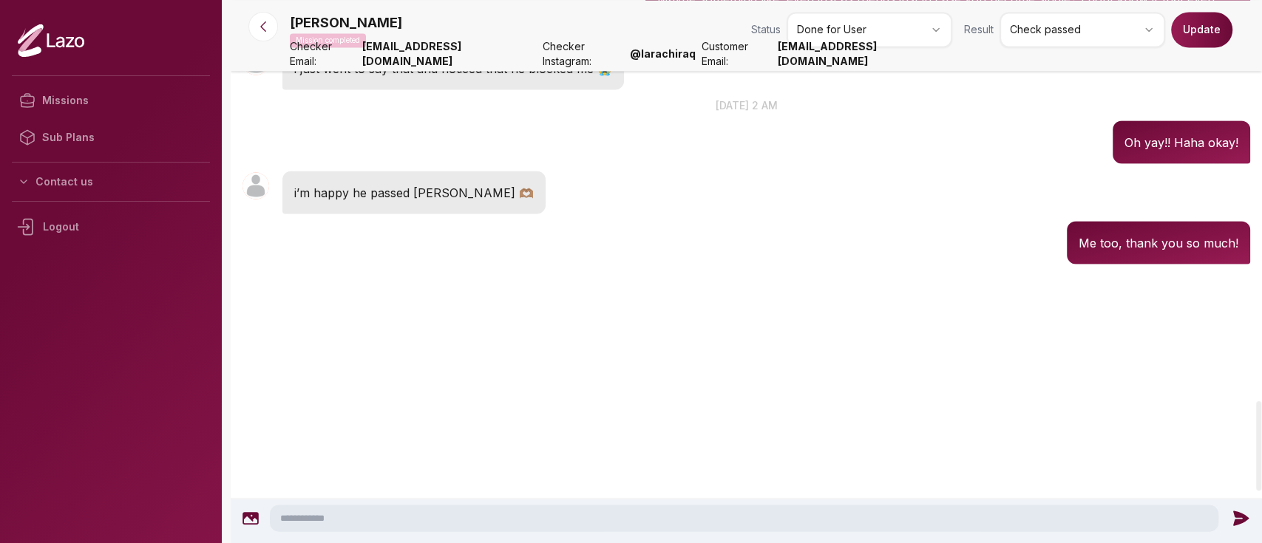
click at [1190, 27] on button "Update" at bounding box center [1201, 29] width 61 height 35
